Goal: Navigation & Orientation: Find specific page/section

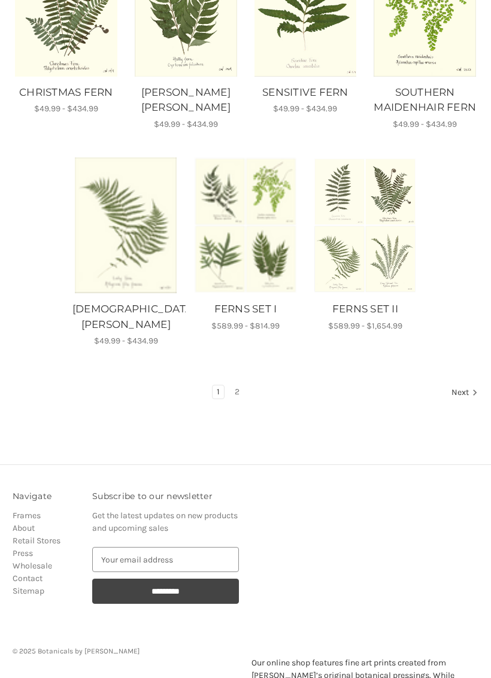
scroll to position [842, 0]
click at [241, 386] on link "2" at bounding box center [237, 392] width 13 height 13
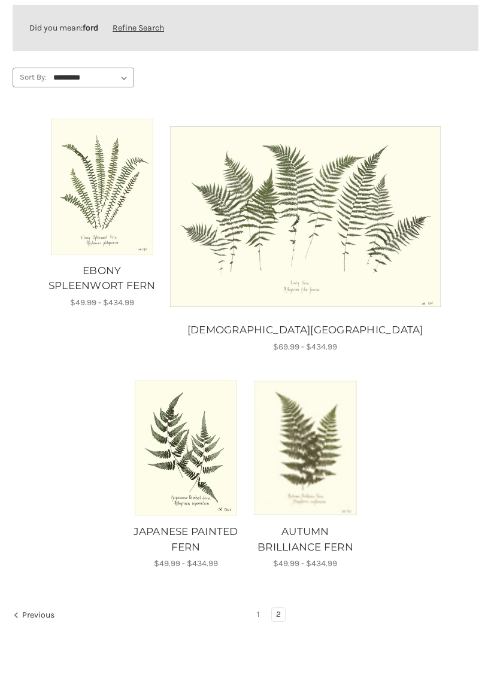
scroll to position [262, 0]
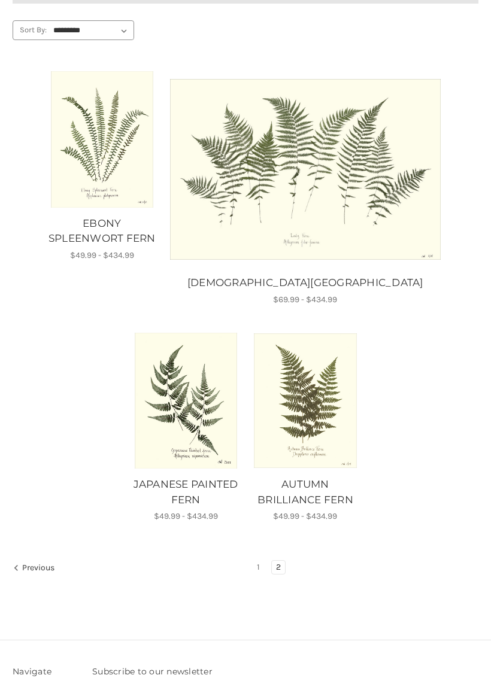
click at [254, 561] on link "1" at bounding box center [258, 567] width 11 height 13
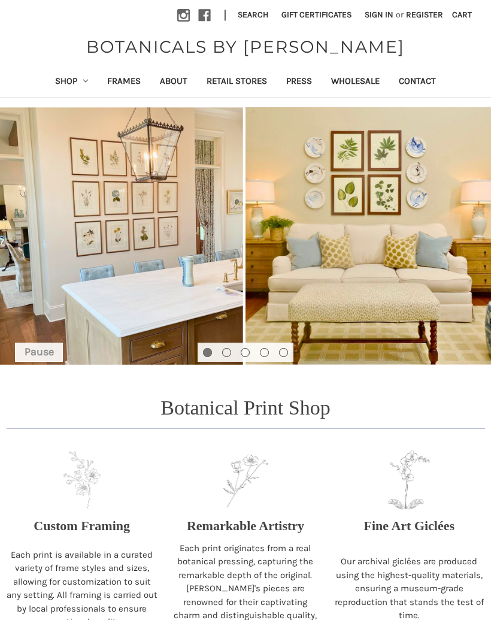
click at [233, 74] on link "Retail Stores" at bounding box center [237, 82] width 80 height 29
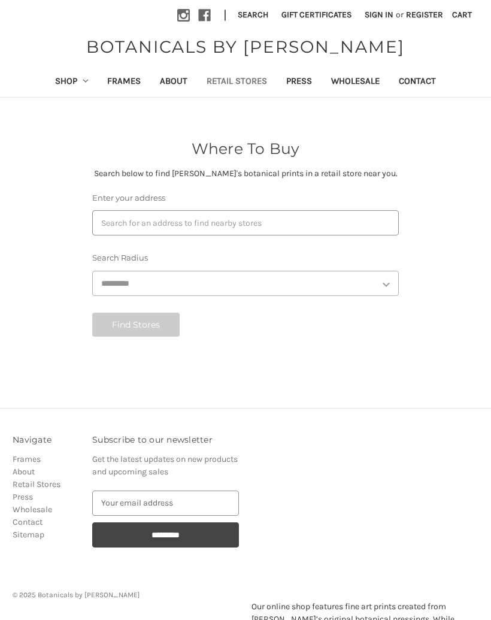
select select "***"
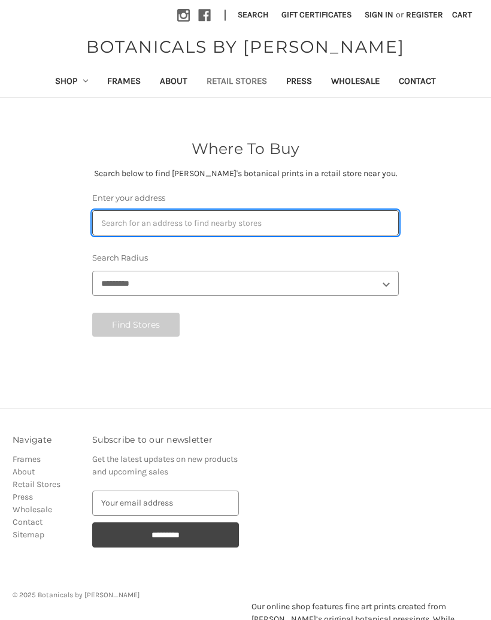
click at [112, 221] on input "Enter your address" at bounding box center [245, 222] width 307 height 25
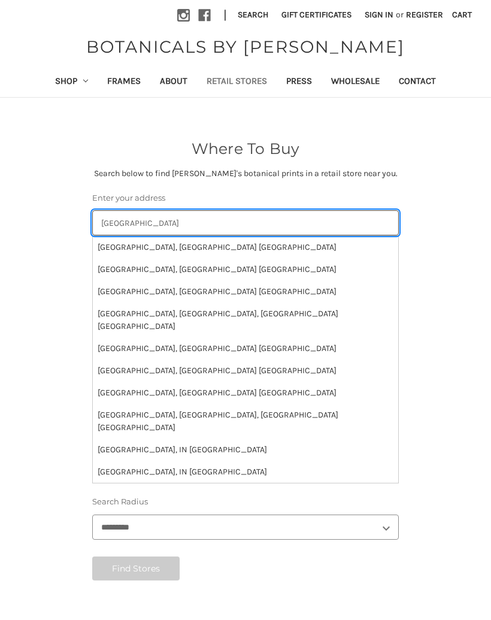
type input "[GEOGRAPHIC_DATA]"
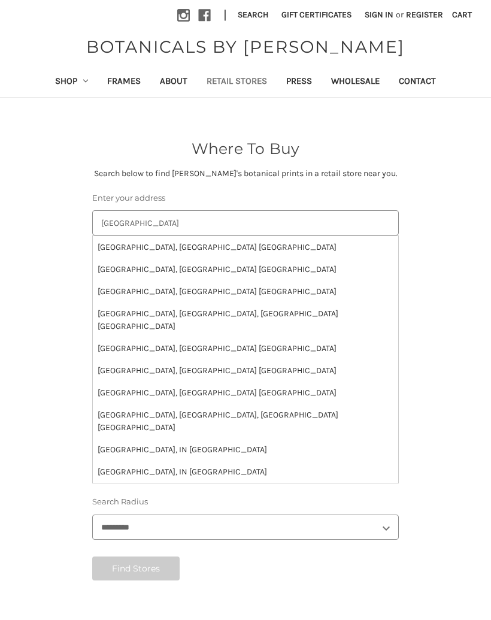
click at [129, 245] on li "[GEOGRAPHIC_DATA], [GEOGRAPHIC_DATA] [GEOGRAPHIC_DATA]" at bounding box center [245, 247] width 305 height 22
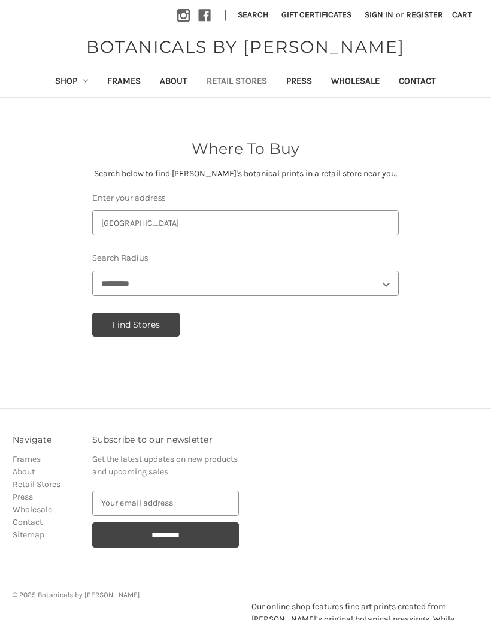
click at [119, 326] on button "Find Stores" at bounding box center [135, 325] width 87 height 24
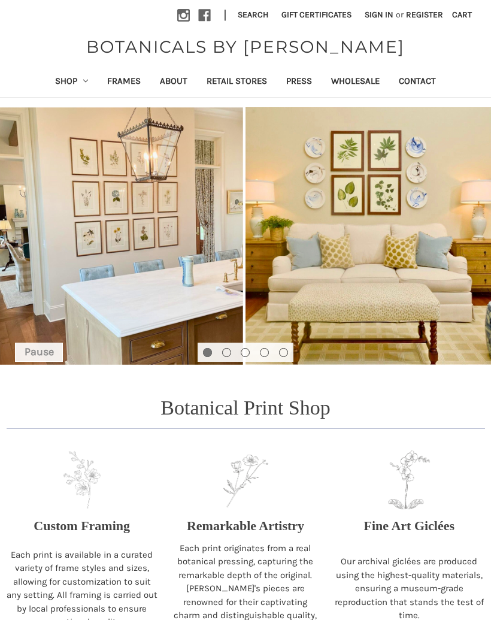
click at [72, 76] on link "Shop" at bounding box center [72, 82] width 53 height 29
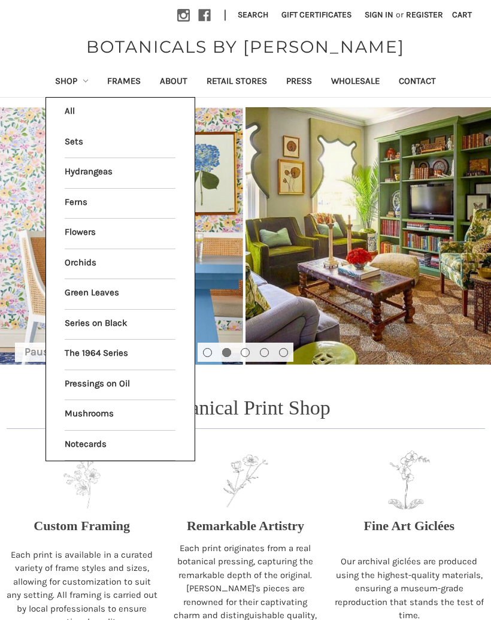
click at [83, 313] on link "Series on Black" at bounding box center [120, 325] width 111 height 30
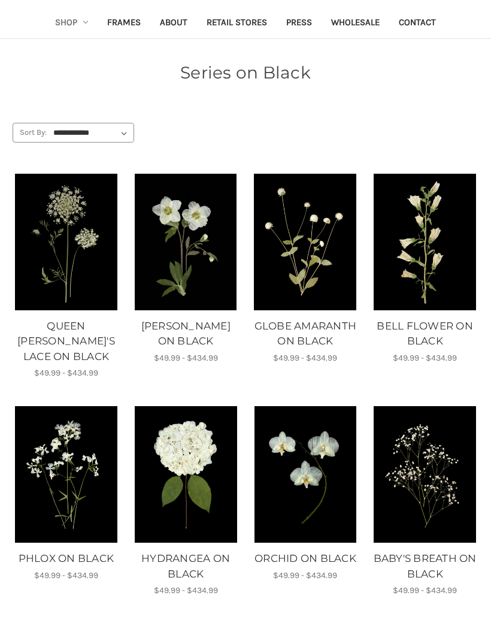
scroll to position [57, 0]
